Goal: Task Accomplishment & Management: Manage account settings

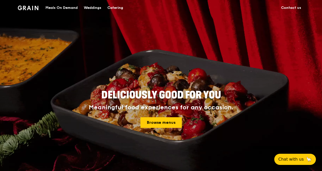
click at [33, 7] on img at bounding box center [28, 8] width 21 height 5
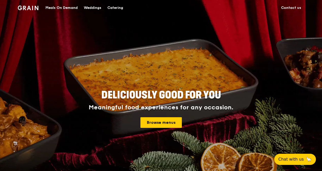
click at [73, 6] on div "Meals On Demand" at bounding box center [61, 7] width 32 height 15
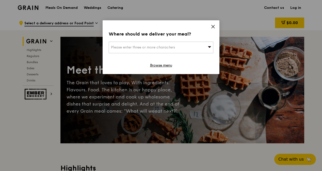
click at [213, 25] on icon at bounding box center [213, 26] width 5 height 5
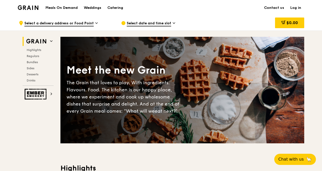
click at [299, 6] on link "Log in" at bounding box center [295, 7] width 17 height 15
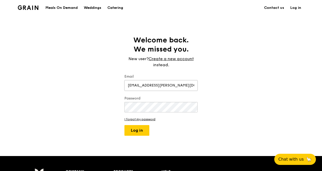
type input "[EMAIL_ADDRESS][PERSON_NAME][DOMAIN_NAME]"
click at [140, 130] on button "Log in" at bounding box center [136, 130] width 25 height 11
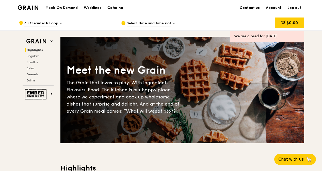
click at [277, 6] on link "Account" at bounding box center [274, 7] width 22 height 15
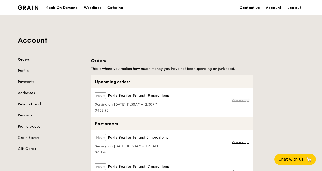
click at [237, 98] on link "View receipt" at bounding box center [240, 100] width 18 height 4
